Goal: Information Seeking & Learning: Learn about a topic

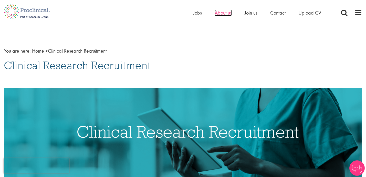
click at [221, 14] on span "About us" at bounding box center [223, 12] width 17 height 7
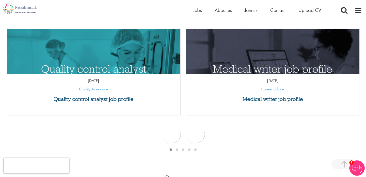
scroll to position [232, 0]
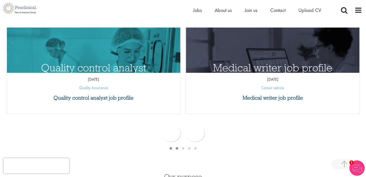
click at [177, 148] on span at bounding box center [177, 148] width 3 height 3
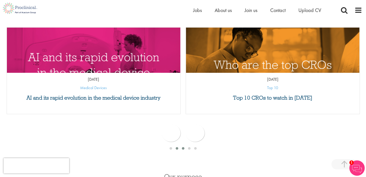
click at [180, 148] on div at bounding box center [183, 148] width 6 height 5
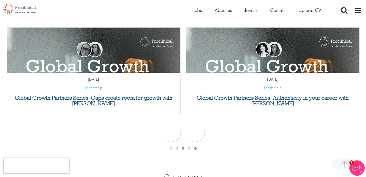
click at [193, 148] on div at bounding box center [195, 148] width 6 height 5
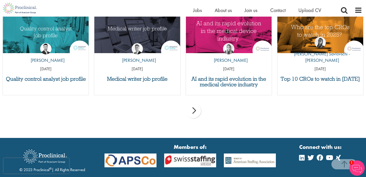
scroll to position [1140, 0]
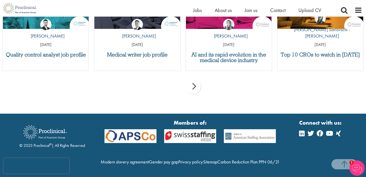
click at [138, 131] on img at bounding box center [131, 137] width 60 height 14
click at [132, 130] on img at bounding box center [131, 137] width 60 height 14
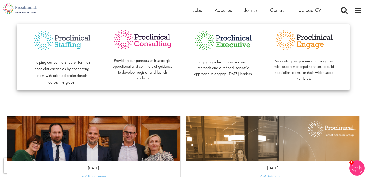
scroll to position [0, 0]
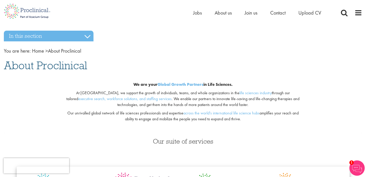
click at [226, 17] on div "Home Jobs About us Join us Contact Upload CV" at bounding box center [263, 14] width 141 height 10
click at [226, 13] on span "About us" at bounding box center [223, 12] width 17 height 7
click at [358, 13] on span at bounding box center [358, 13] width 8 height 8
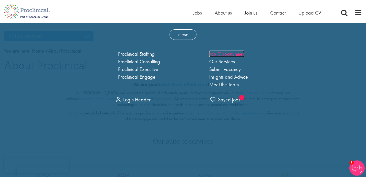
click at [227, 51] on link "Job Opportunities" at bounding box center [226, 54] width 35 height 7
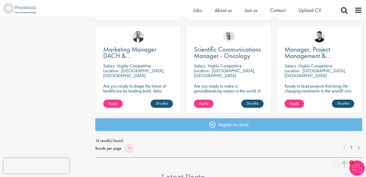
scroll to position [371, 0]
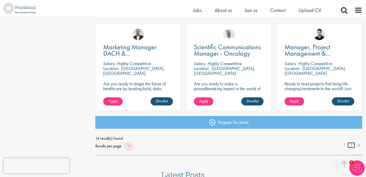
click at [353, 145] on link "2" at bounding box center [350, 146] width 7 height 6
click at [351, 144] on link "2" at bounding box center [350, 146] width 7 height 6
click at [358, 143] on link at bounding box center [358, 145] width 7 height 5
click at [351, 145] on link "2" at bounding box center [350, 146] width 7 height 6
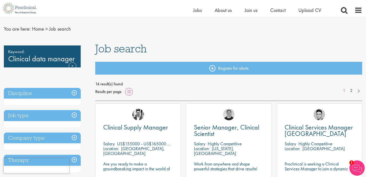
scroll to position [21, 0]
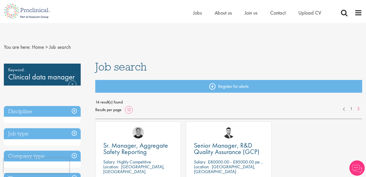
click at [220, 15] on span "About us" at bounding box center [223, 12] width 17 height 7
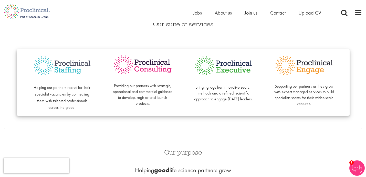
scroll to position [128, 0]
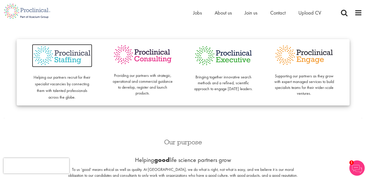
click at [71, 54] on img at bounding box center [62, 55] width 60 height 23
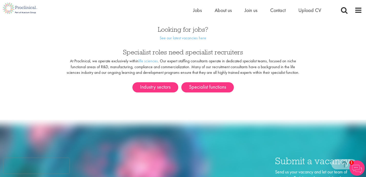
scroll to position [281, 0]
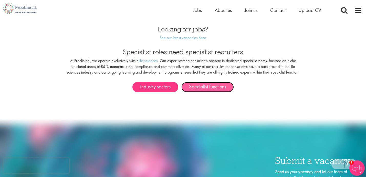
click at [204, 83] on link "Specialist functions" at bounding box center [207, 87] width 52 height 10
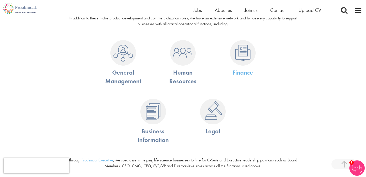
scroll to position [374, 0]
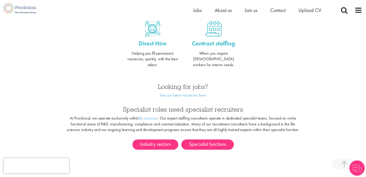
scroll to position [284, 0]
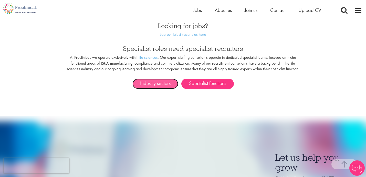
click at [149, 80] on link "Industry sectors" at bounding box center [155, 84] width 46 height 10
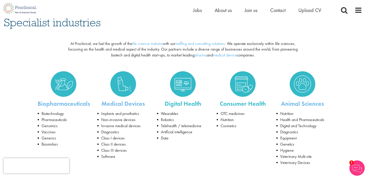
scroll to position [45, 0]
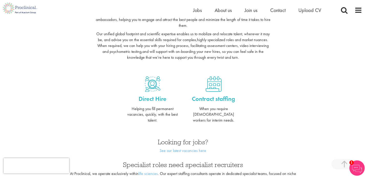
scroll to position [170, 0]
